Goal: Navigation & Orientation: Go to known website

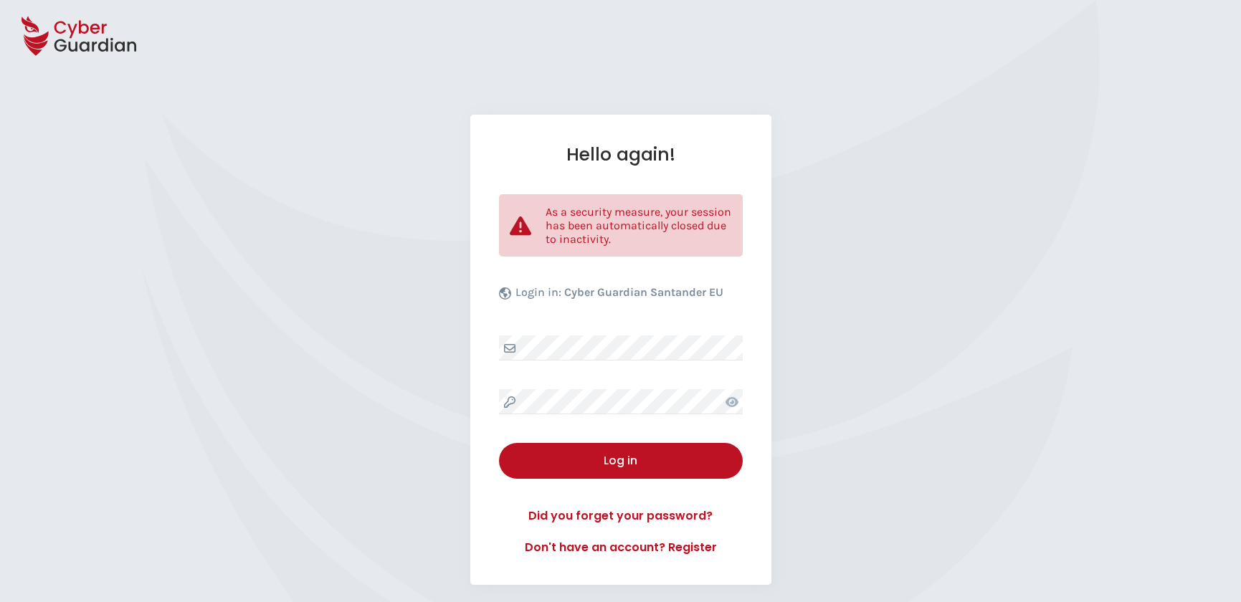
select select "English"
click at [616, 387] on div "Hello again! As a security measure, your session has been automatically closed …" at bounding box center [620, 350] width 301 height 470
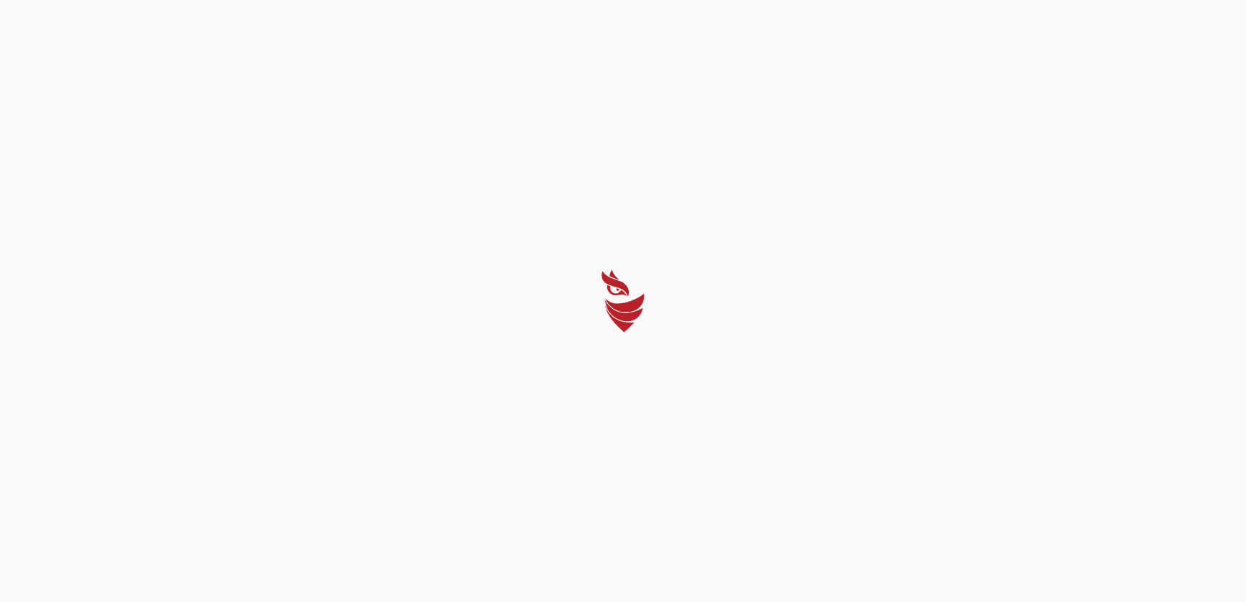
select select "English"
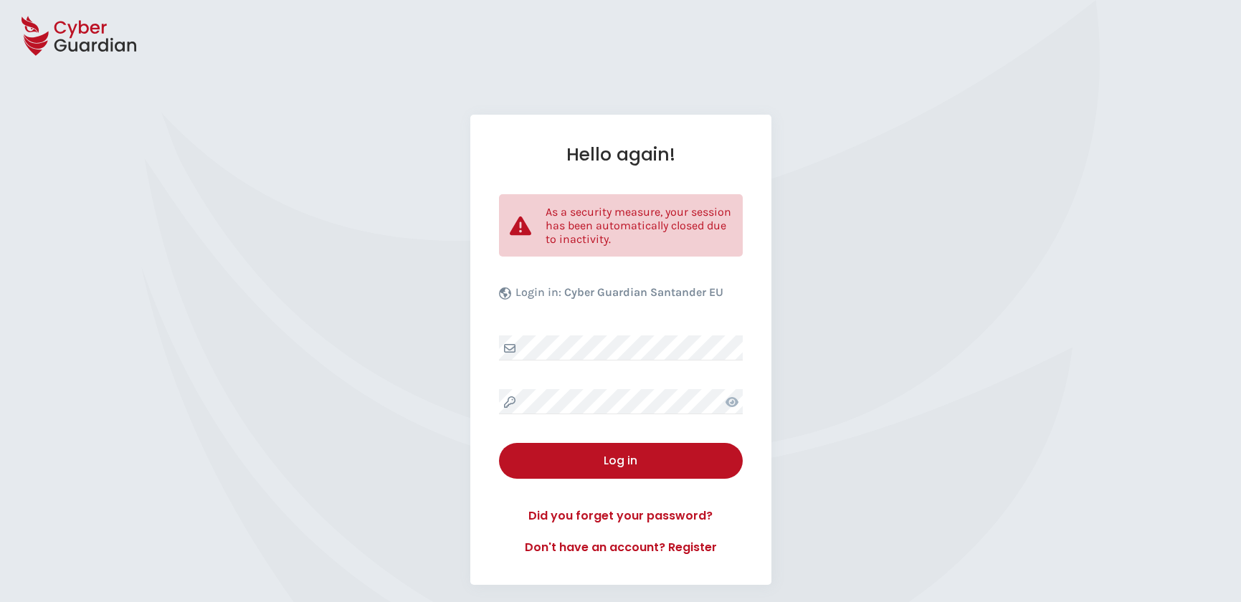
select select "English"
